Goal: Information Seeking & Learning: Learn about a topic

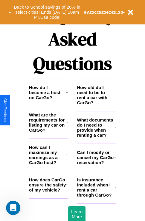
scroll to position [723, 0]
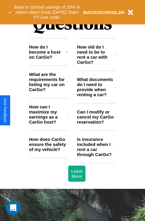
click at [115, 90] on icon at bounding box center [114, 87] width 1 height 5
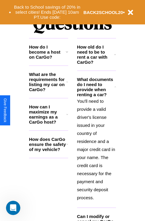
click at [48, 124] on h3 "How can I maximize my earnings as a CarGo host?" at bounding box center [47, 114] width 37 height 20
click at [48, 92] on h3 "What are the requirements for listing my car on CarGo?" at bounding box center [47, 82] width 37 height 20
click at [96, 149] on p "You'll need to provide a valid driver's license issued in your country of resid…" at bounding box center [96, 149] width 39 height 105
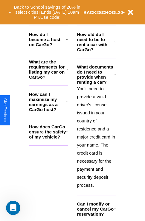
click at [115, 212] on icon at bounding box center [115, 209] width 2 height 5
click at [48, 112] on h3 "How can I maximize my earnings as a CarGo host?" at bounding box center [47, 102] width 37 height 20
